Goal: Information Seeking & Learning: Learn about a topic

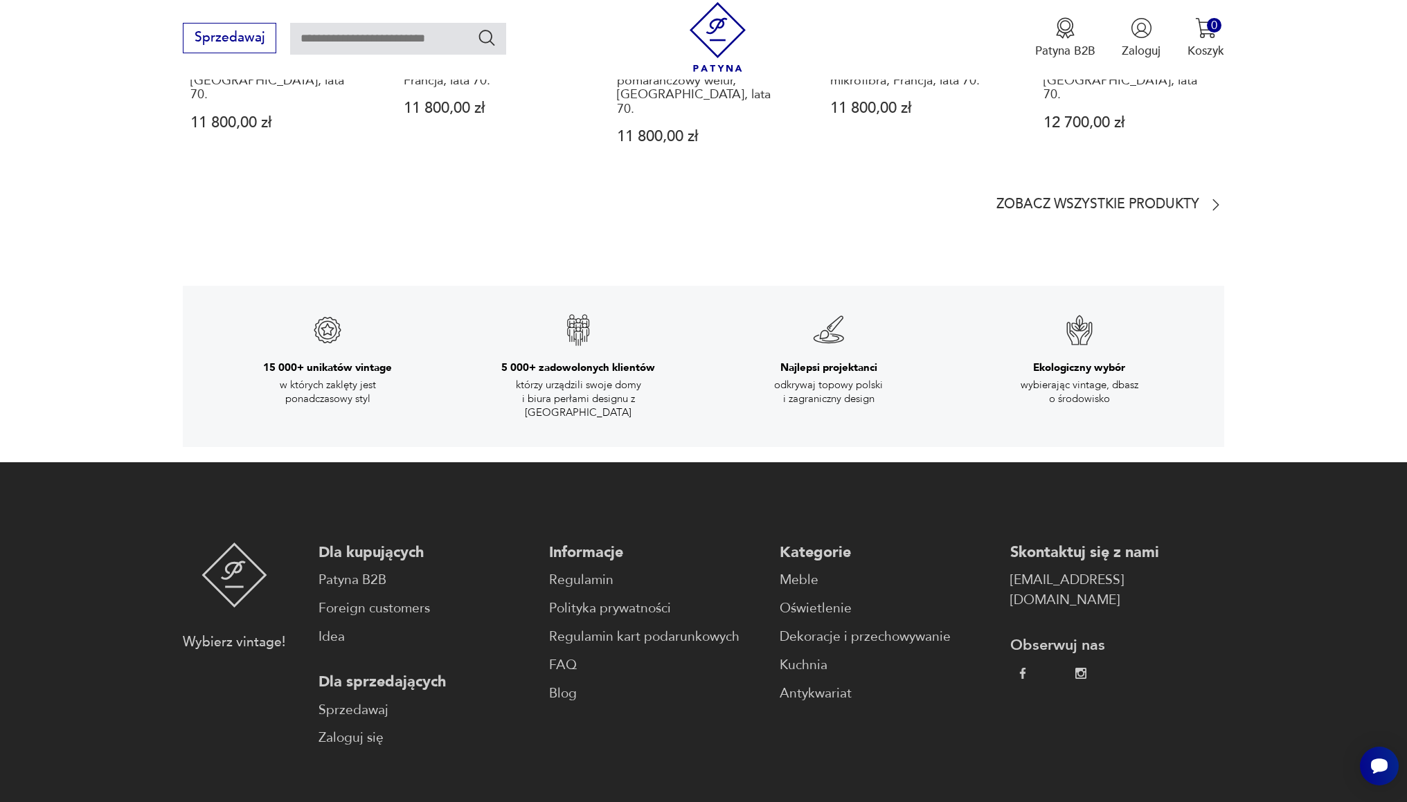
scroll to position [2527, 0]
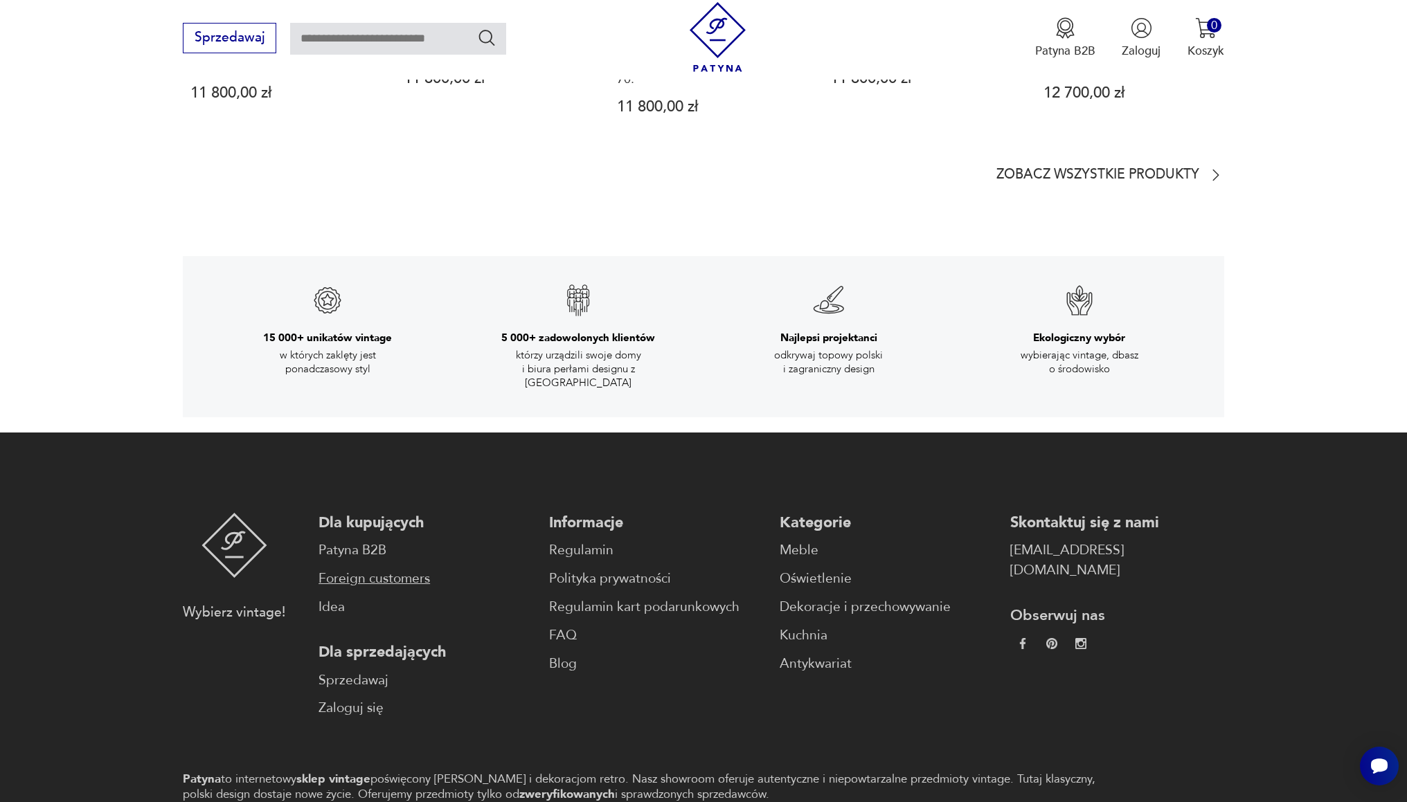
click at [413, 569] on link "Foreign customers" at bounding box center [425, 579] width 214 height 20
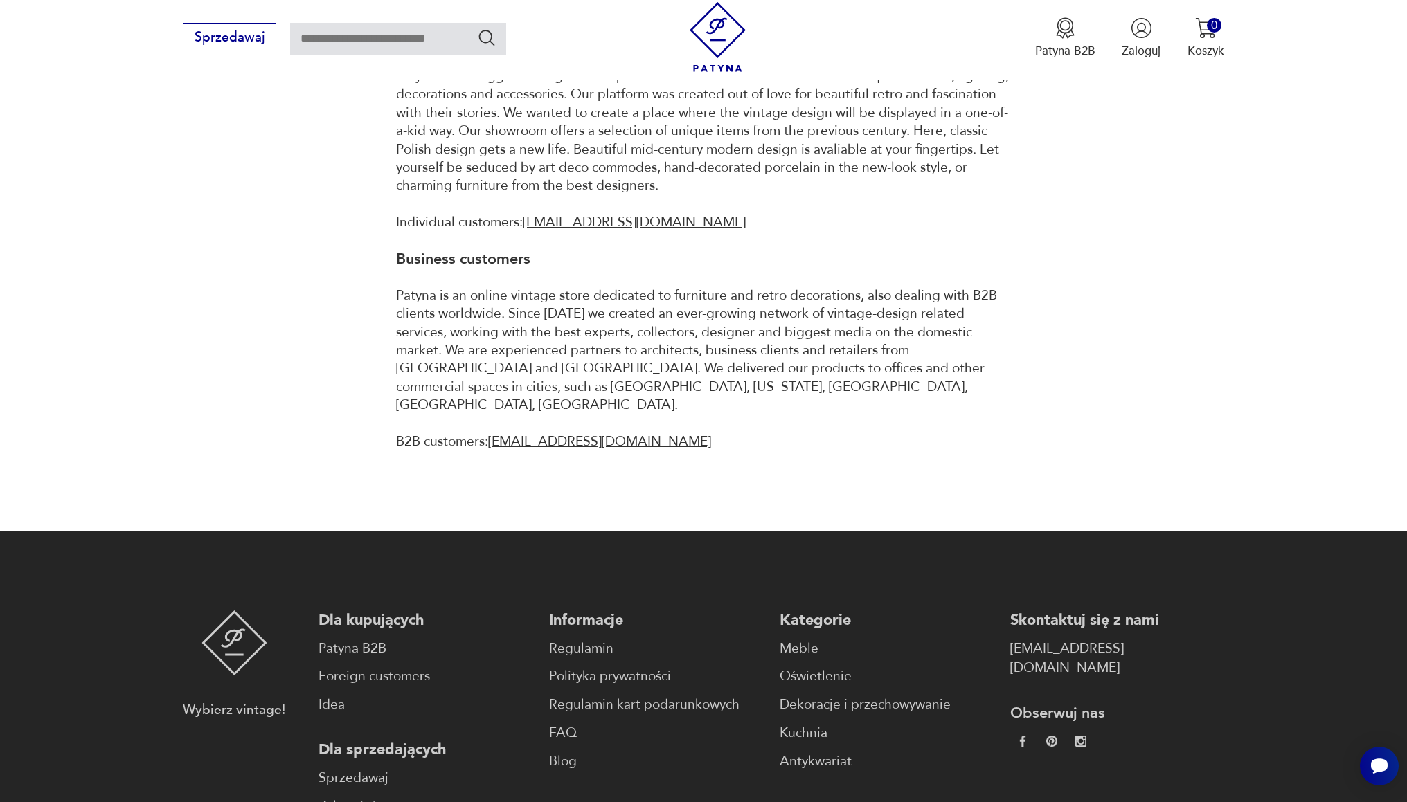
scroll to position [1009, 0]
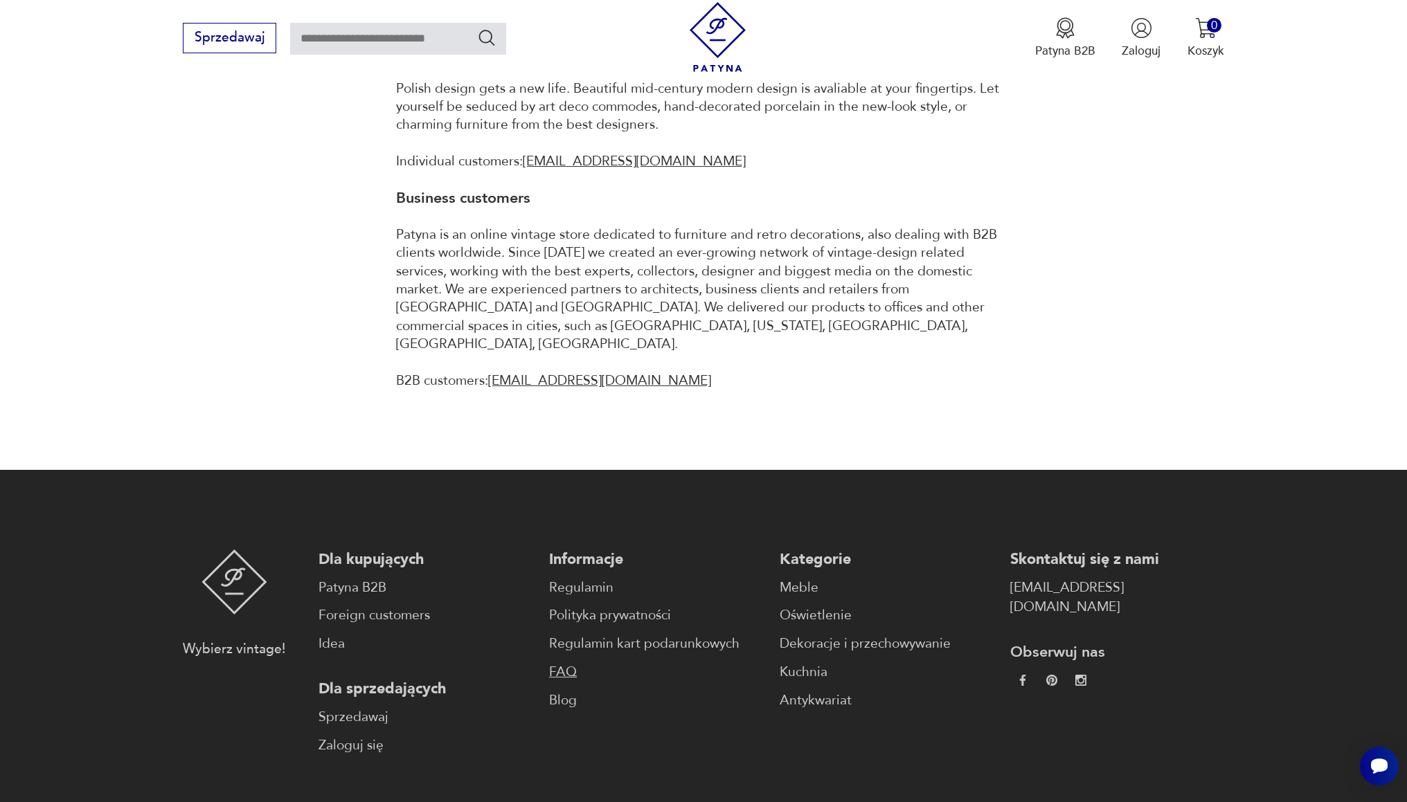
click at [549, 663] on link "FAQ" at bounding box center [656, 673] width 214 height 20
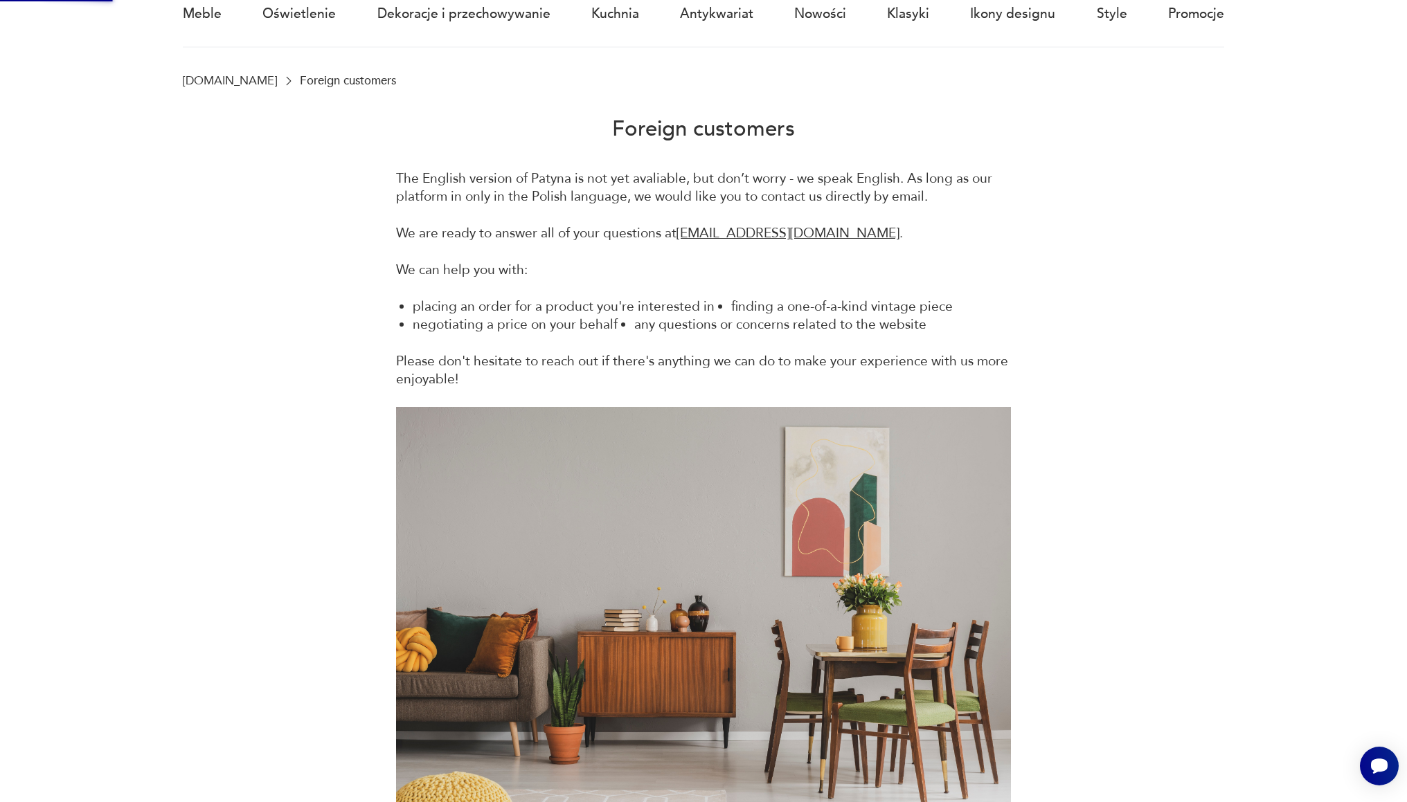
scroll to position [10, 0]
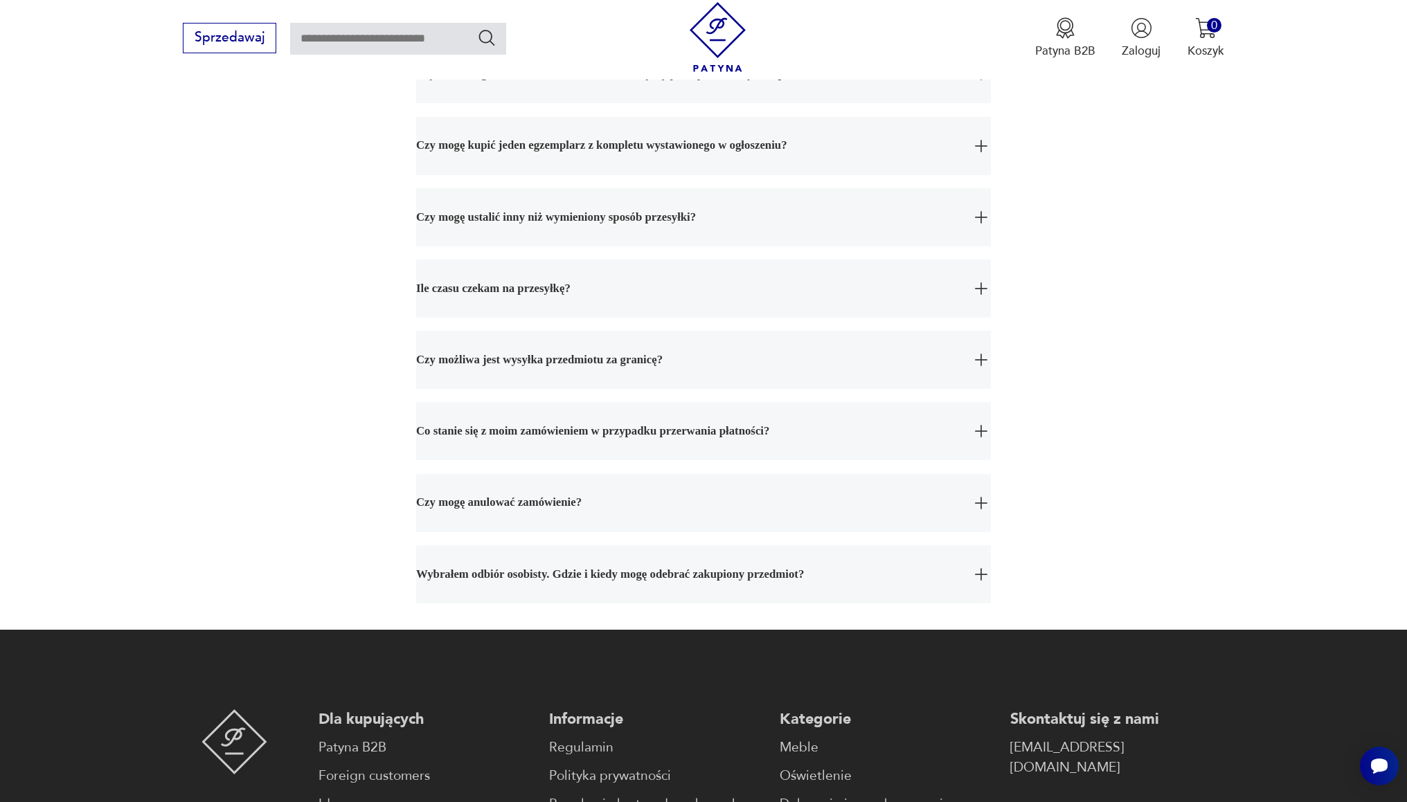
scroll to position [688, 0]
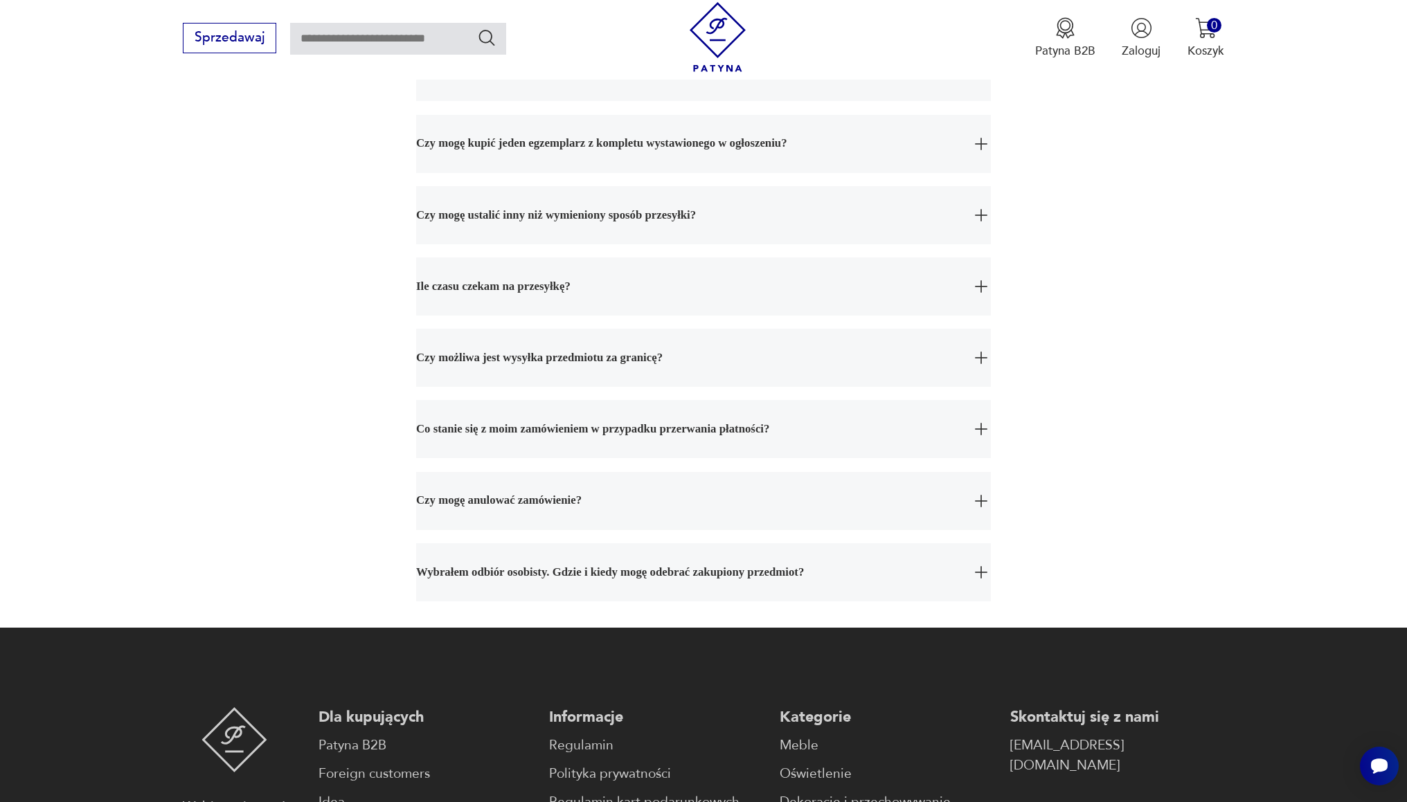
click at [480, 568] on span "Wybrałem odbiór osobisty. Gdzie i kiedy mogę odebrać zakupiony przedmiot?" at bounding box center [688, 572] width 544 height 58
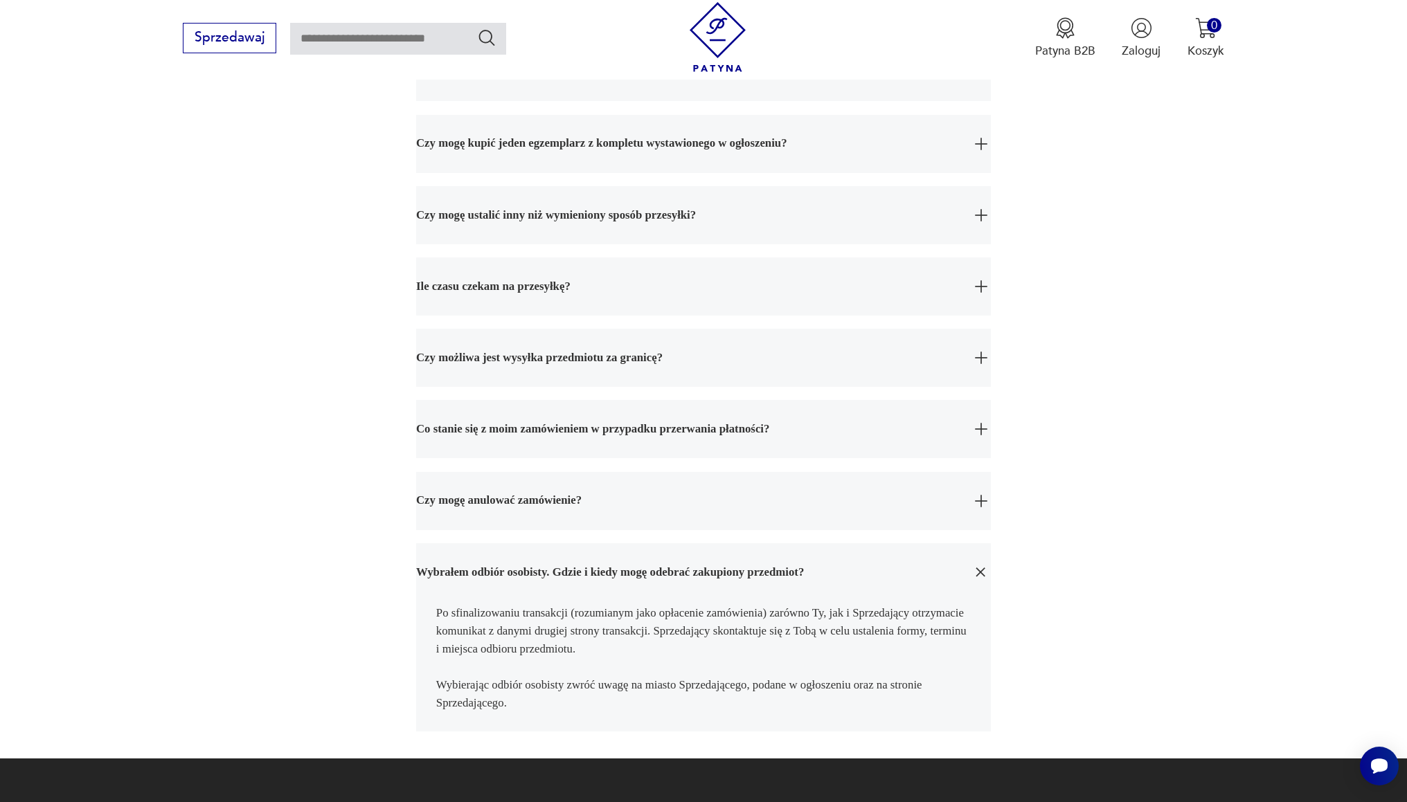
click at [483, 567] on span "Wybrałem odbiór osobisty. Gdzie i kiedy mogę odebrać zakupiony przedmiot?" at bounding box center [688, 572] width 544 height 58
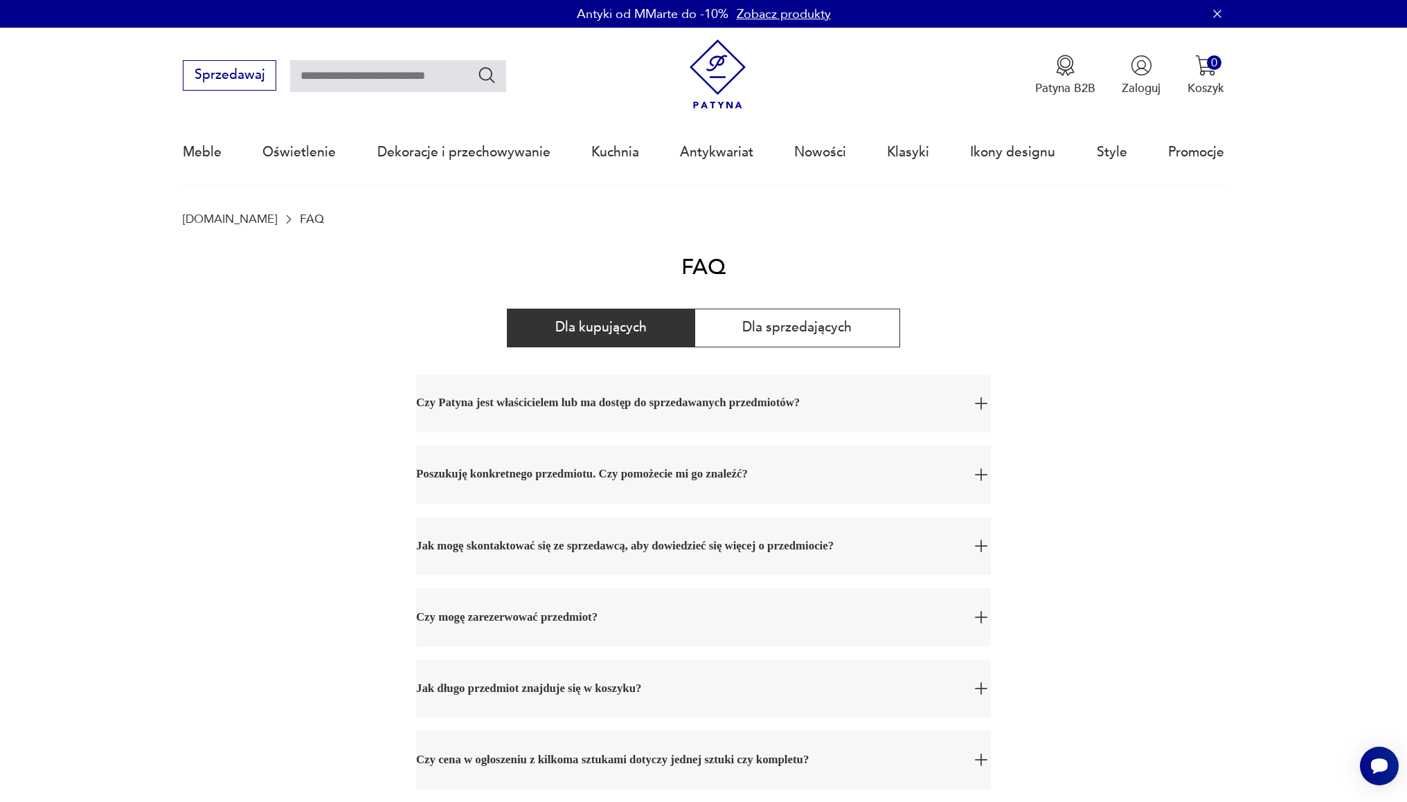
scroll to position [0, 0]
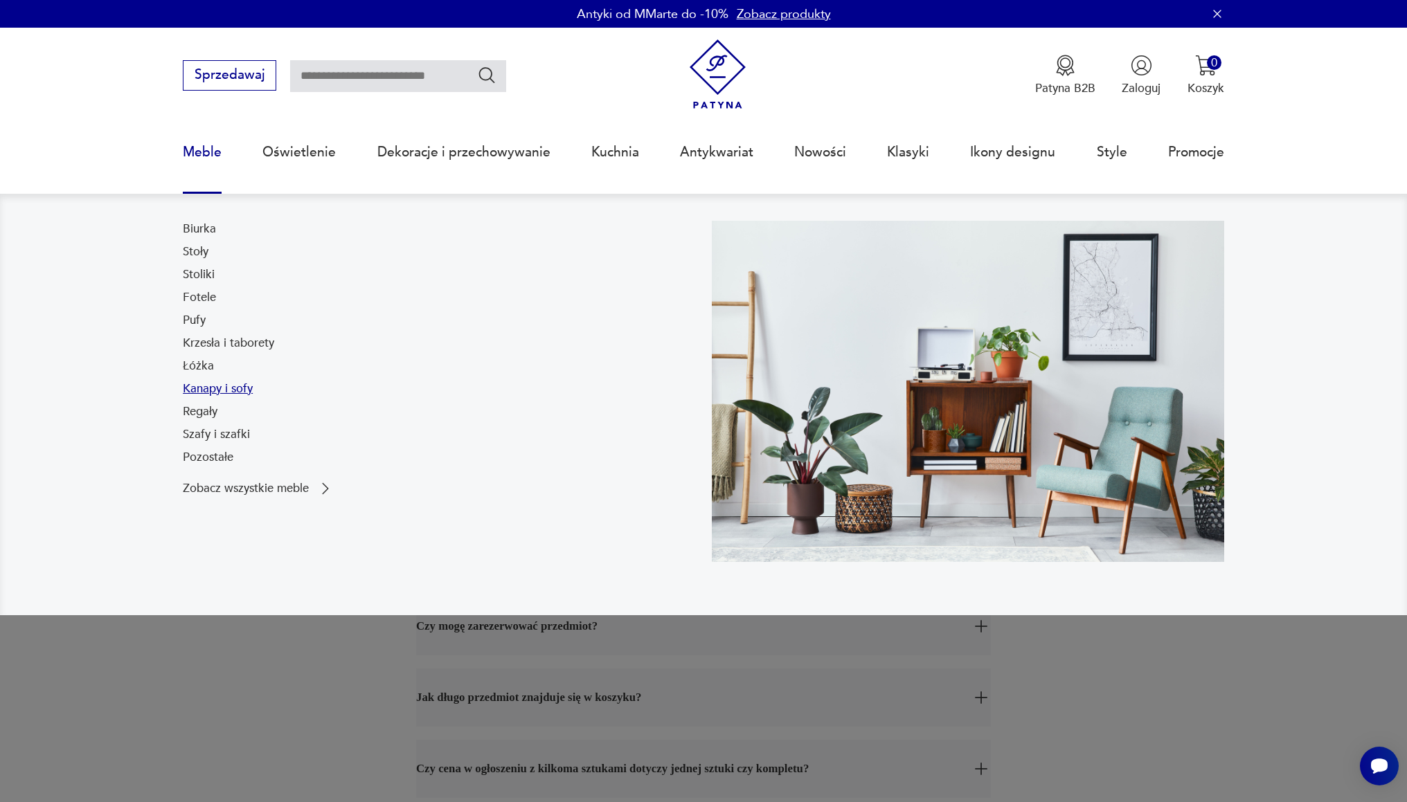
click at [231, 387] on link "Kanapy i sofy" at bounding box center [218, 389] width 70 height 17
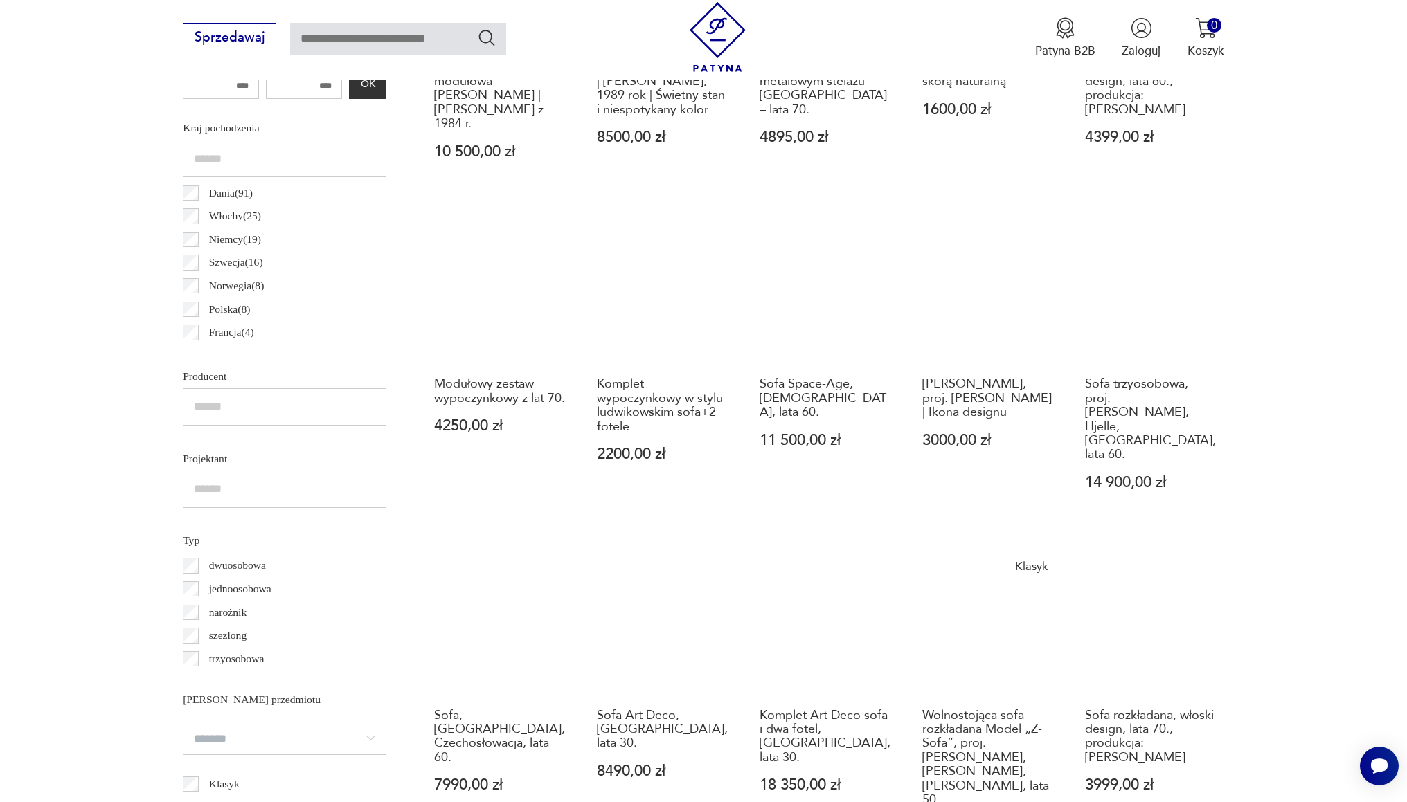
scroll to position [820, 0]
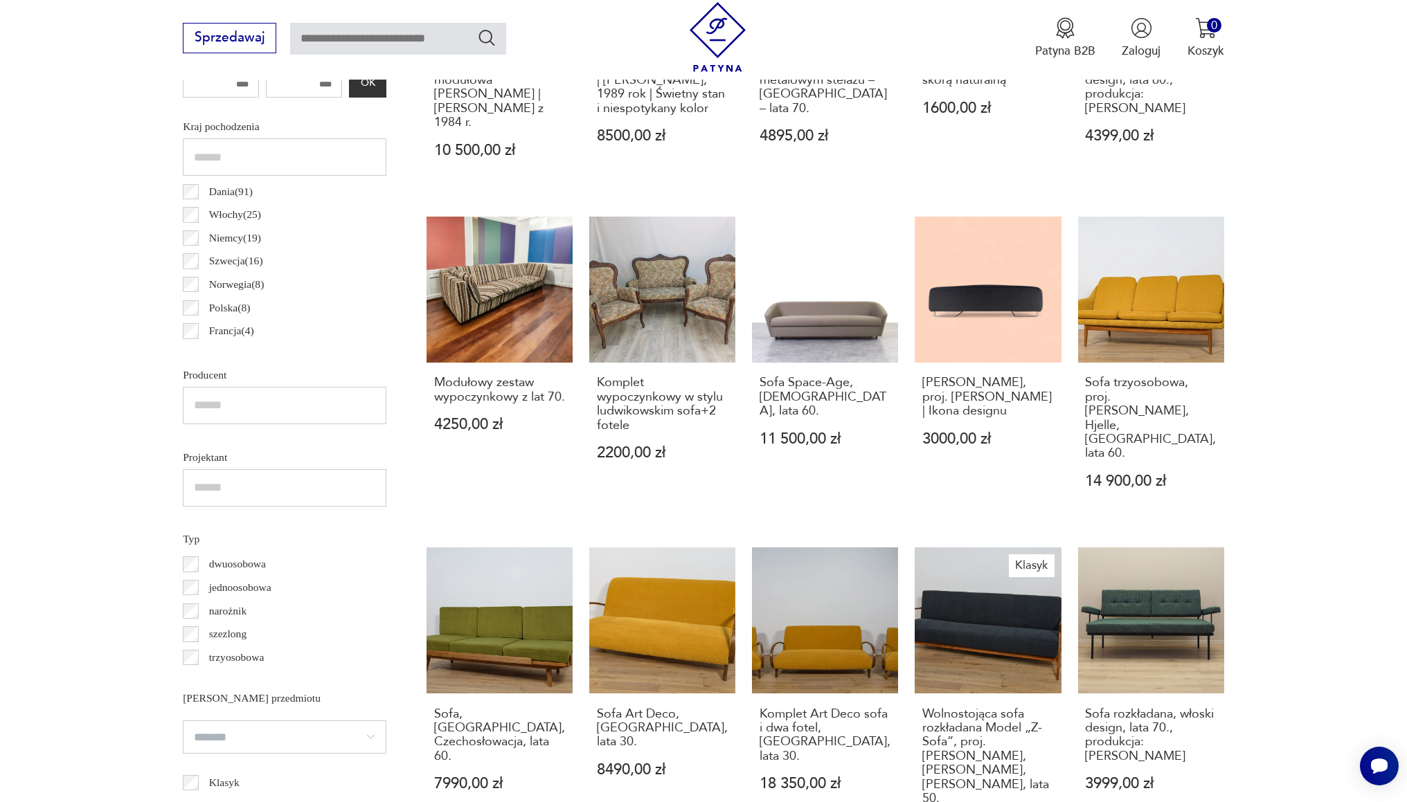
click at [232, 413] on input "text" at bounding box center [285, 405] width 204 height 37
type input "***"
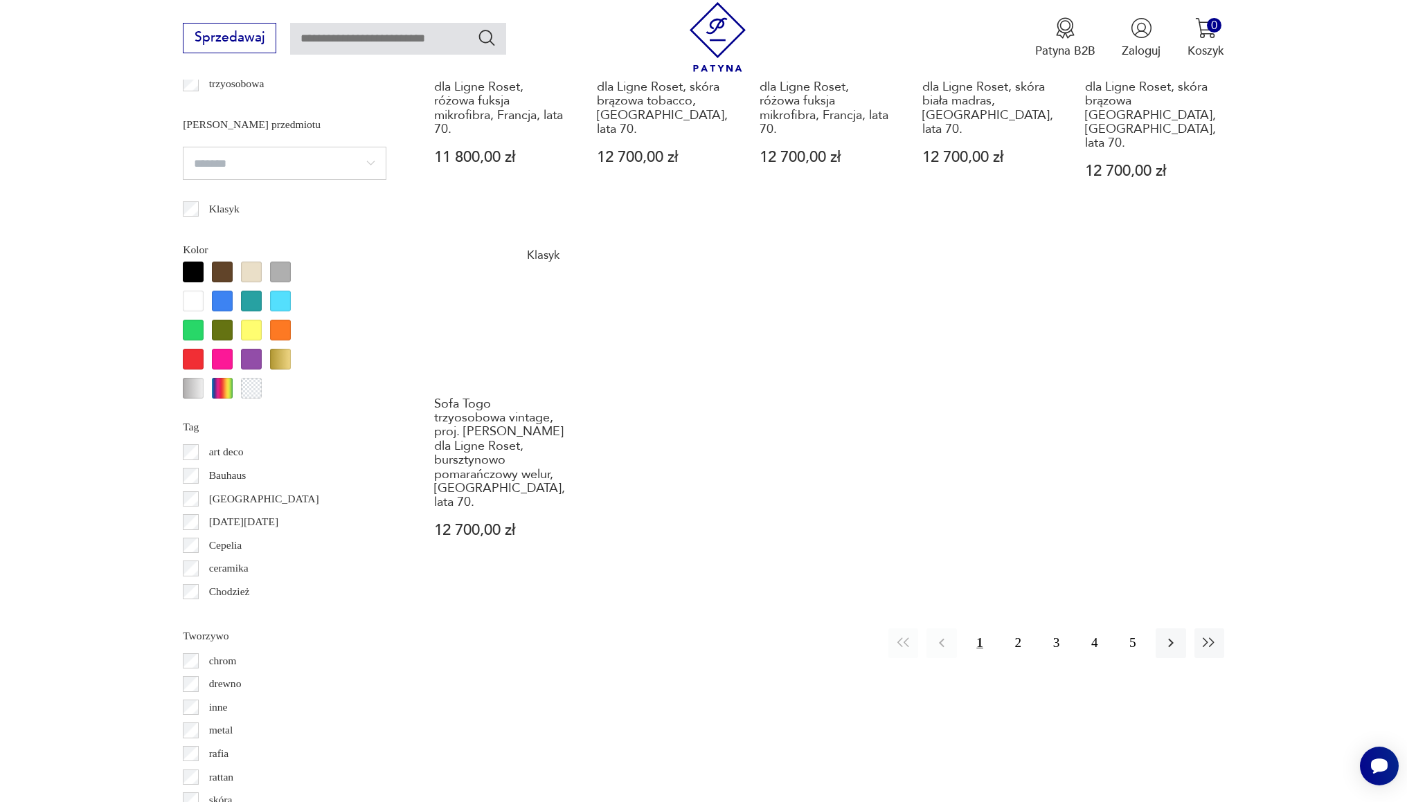
scroll to position [1563, 0]
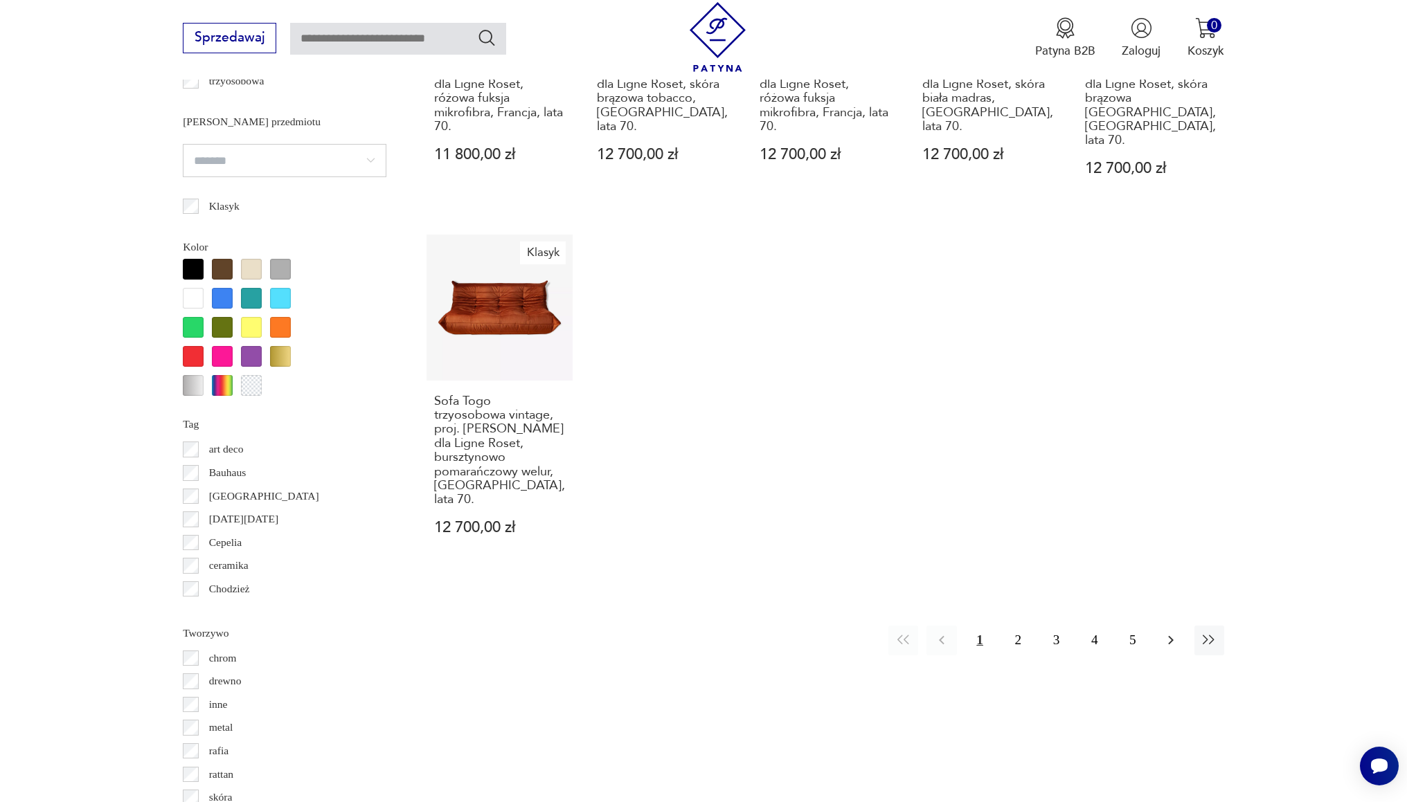
click at [1166, 632] on icon "button" at bounding box center [1170, 640] width 17 height 17
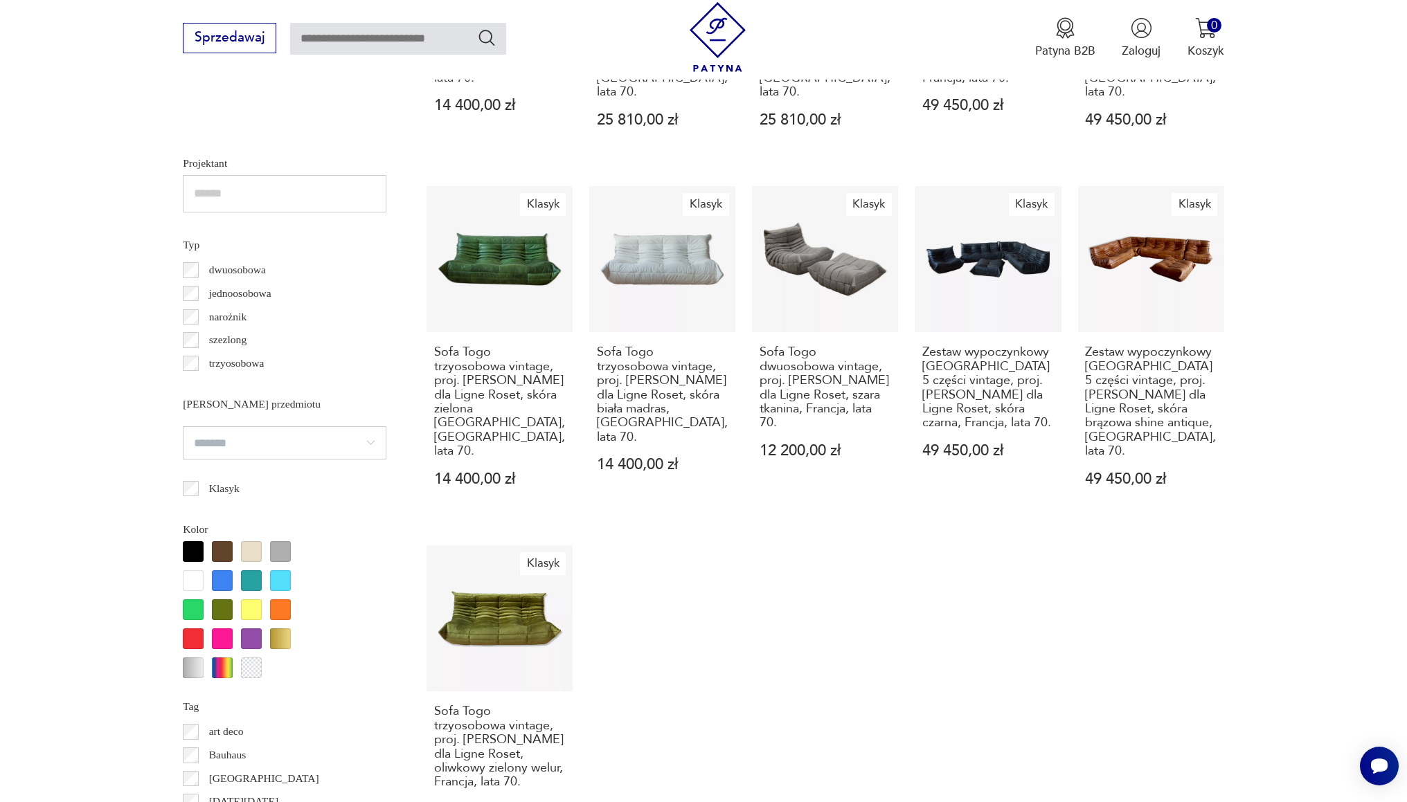
scroll to position [1281, 0]
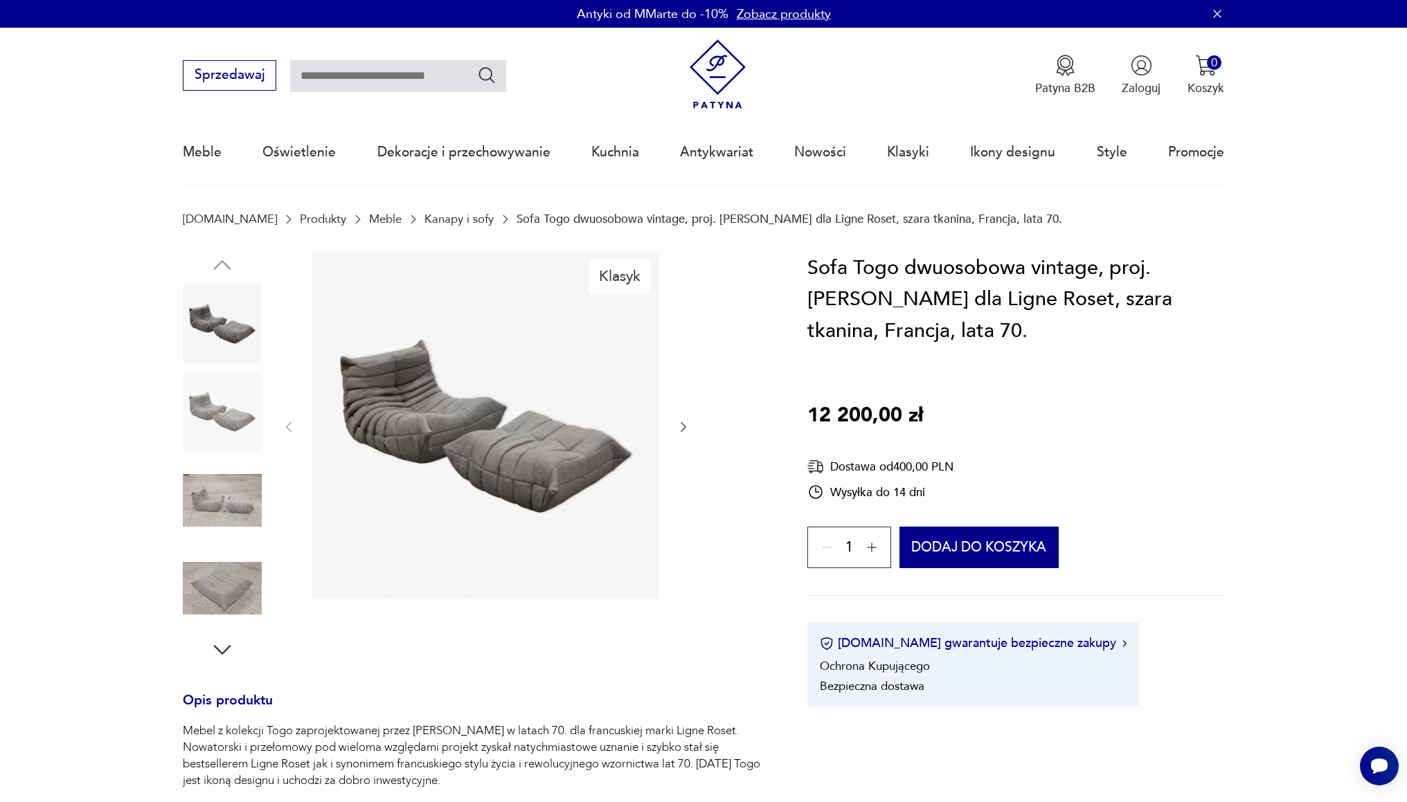
click at [236, 498] on img at bounding box center [222, 500] width 79 height 79
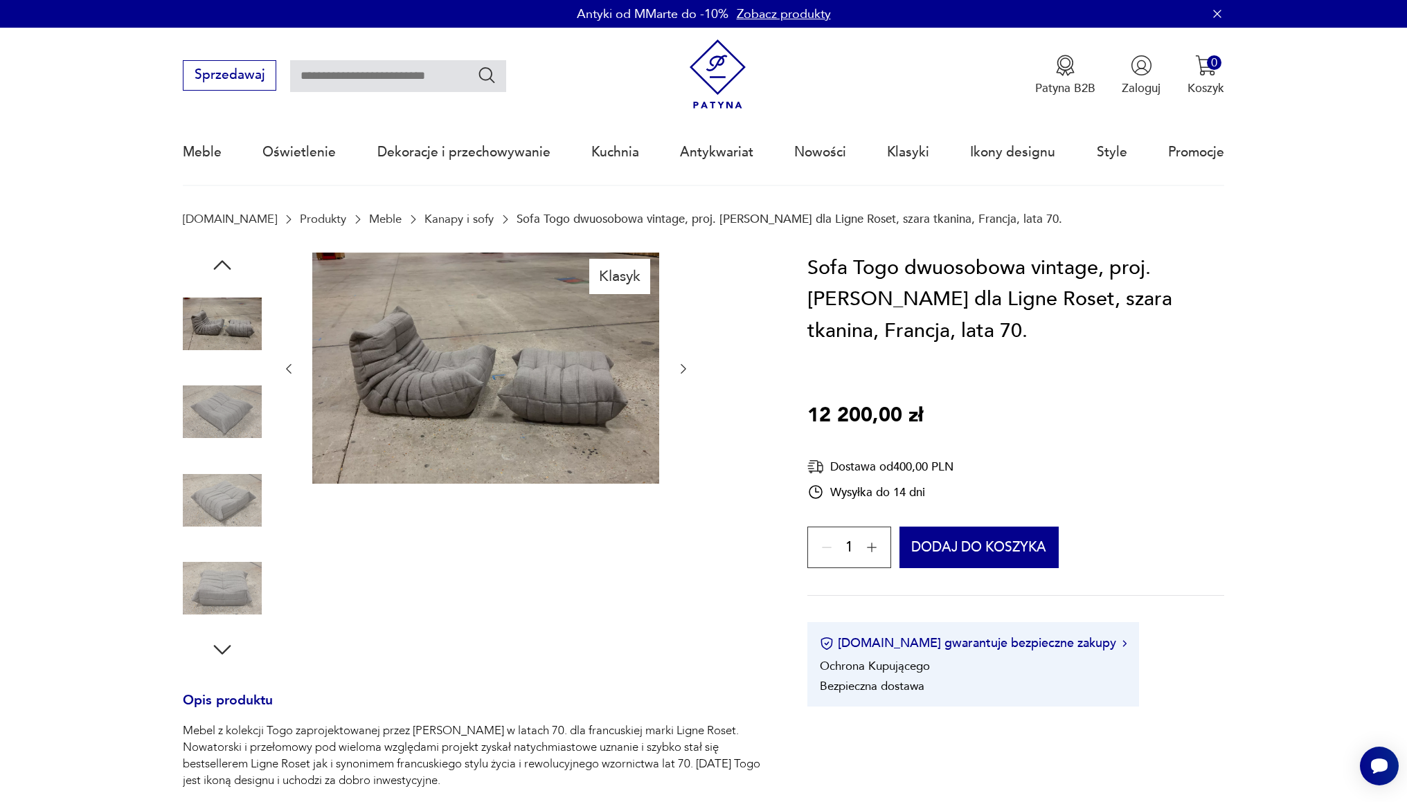
click at [231, 575] on img at bounding box center [222, 588] width 79 height 79
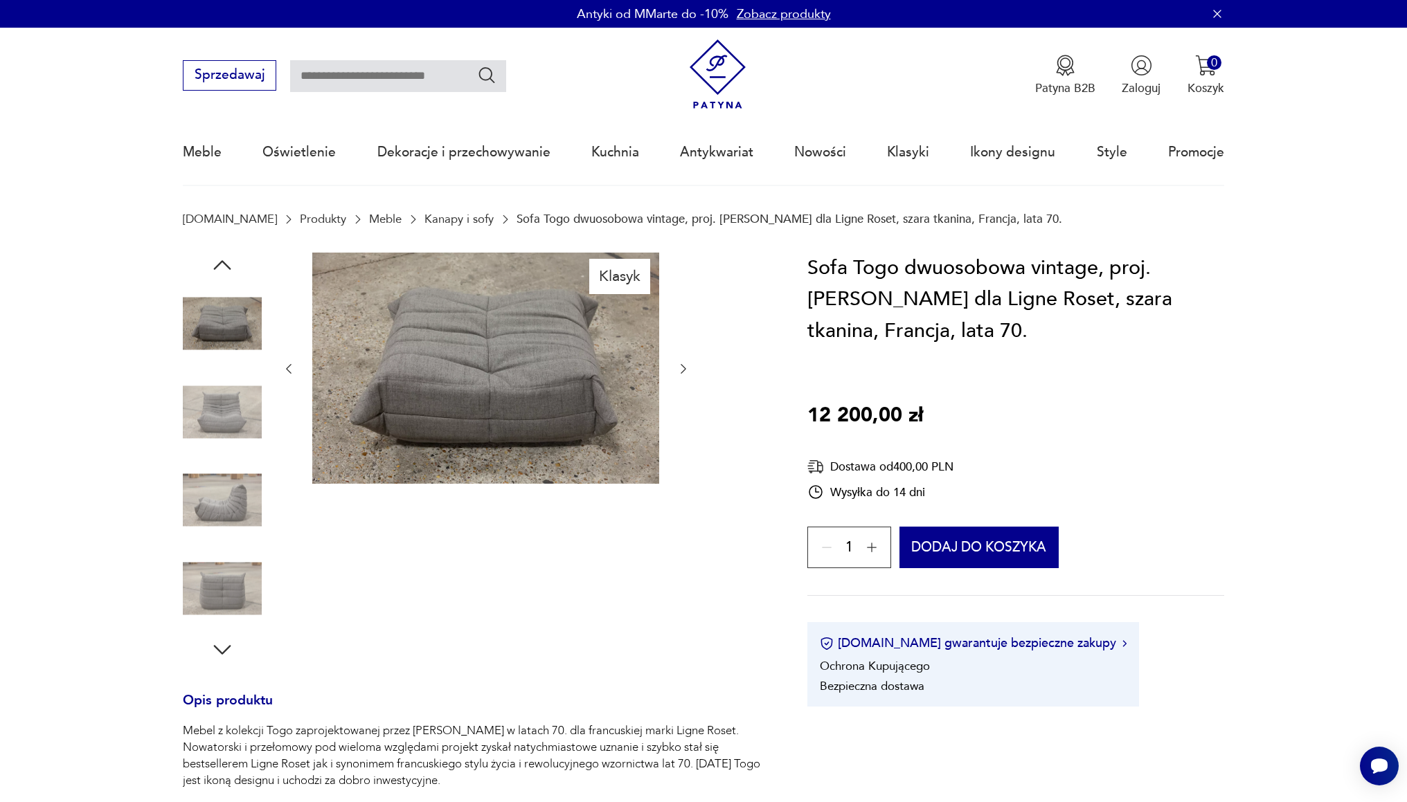
click at [219, 494] on img at bounding box center [222, 500] width 79 height 79
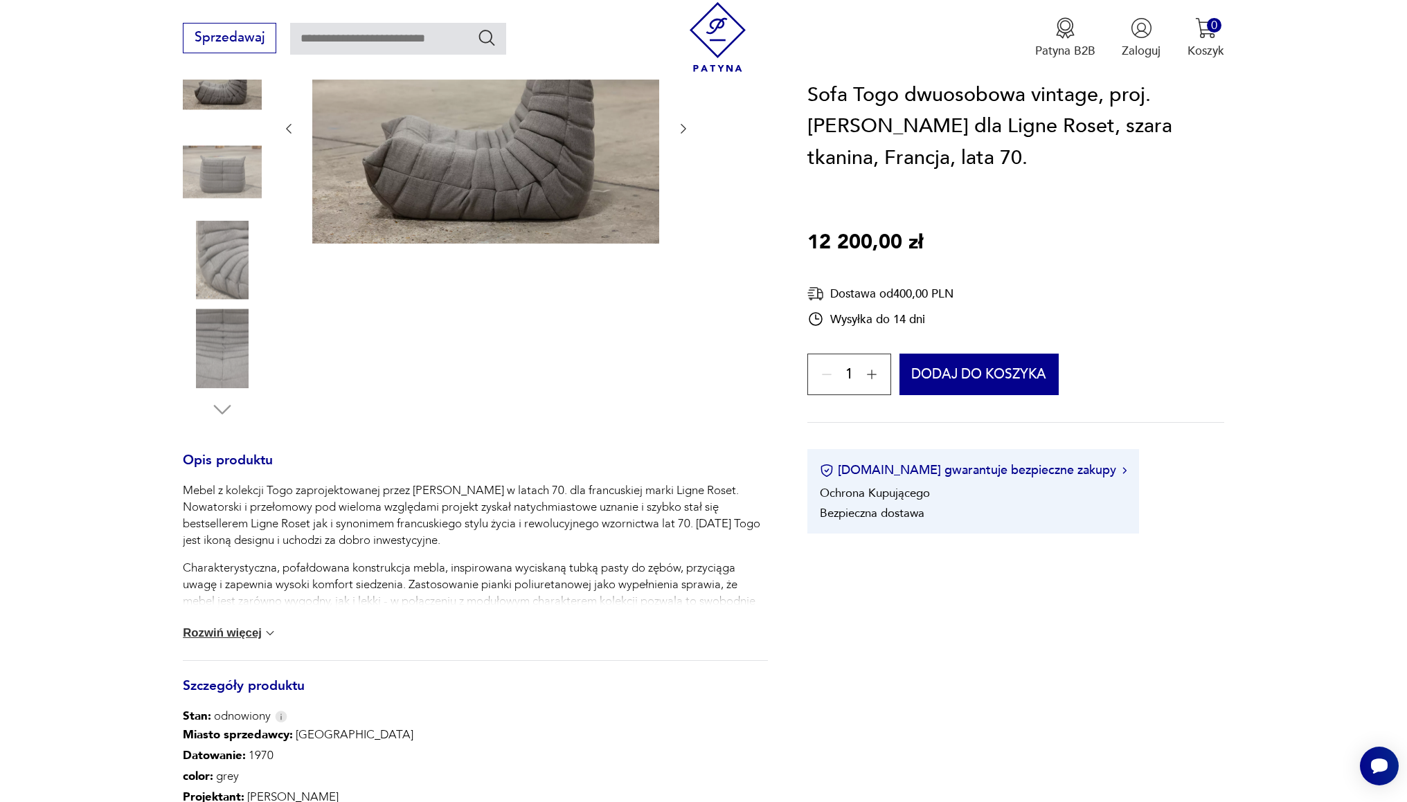
scroll to position [448, 0]
